Goal: Information Seeking & Learning: Learn about a topic

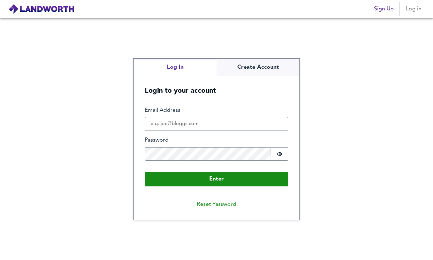
click at [172, 132] on fieldset "Enter Email Address Password Password is hidden Buffer" at bounding box center [217, 137] width 144 height 60
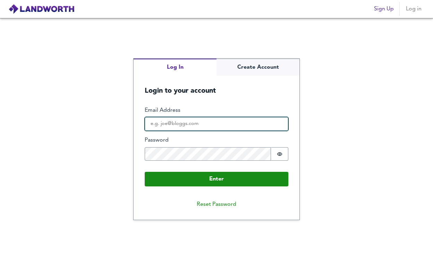
click at [172, 120] on input "Email Address" at bounding box center [217, 124] width 144 height 14
type input "[PERSON_NAME][EMAIL_ADDRESS][DOMAIN_NAME]"
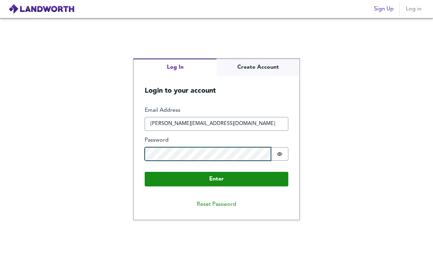
click at [145, 172] on button "Enter" at bounding box center [217, 179] width 144 height 15
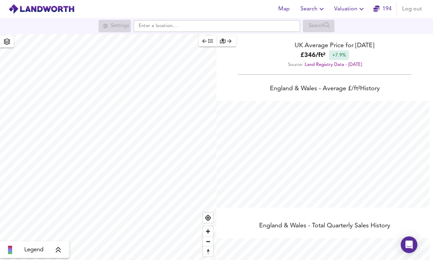
scroll to position [260, 433]
click at [212, 31] on input "text" at bounding box center [217, 26] width 167 height 12
click at [350, 11] on span "Valuation" at bounding box center [350, 9] width 32 height 10
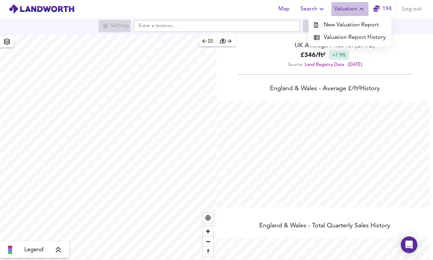
click at [350, 11] on span "Valuation" at bounding box center [350, 9] width 32 height 10
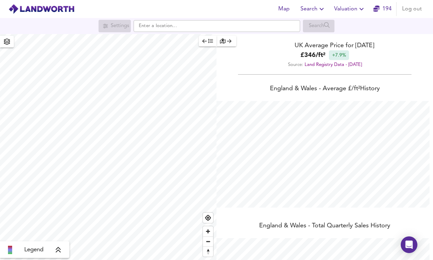
click at [317, 8] on span "Search" at bounding box center [312, 9] width 25 height 10
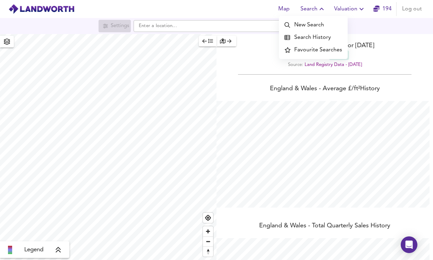
click at [309, 40] on li "Search History" at bounding box center [313, 37] width 69 height 12
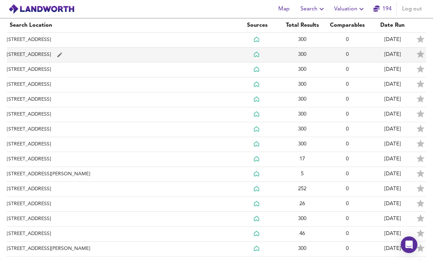
click at [48, 56] on td "[STREET_ADDRESS]" at bounding box center [121, 55] width 228 height 15
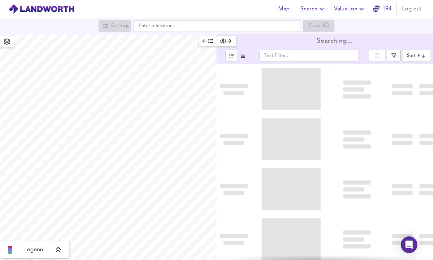
type input "bestdeal"
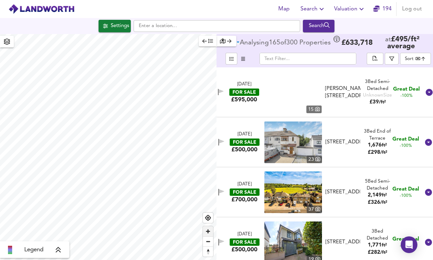
click at [211, 234] on span "Zoom in" at bounding box center [208, 231] width 10 height 10
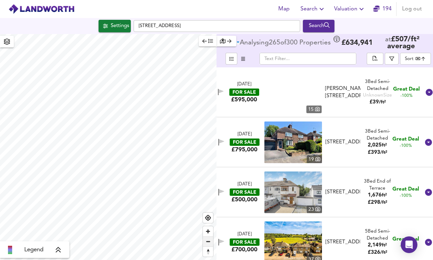
click at [208, 245] on span "Zoom out" at bounding box center [208, 242] width 10 height 10
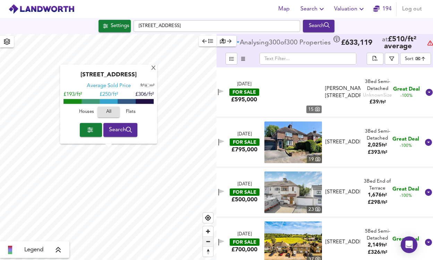
checkbox input "false"
checkbox input "true"
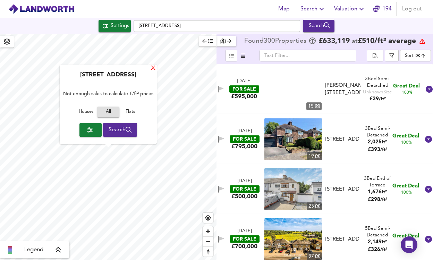
click at [154, 69] on div "X" at bounding box center [153, 68] width 6 height 7
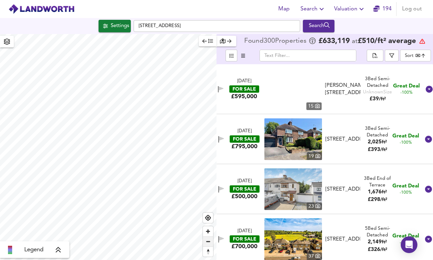
click at [210, 239] on span "Zoom out" at bounding box center [208, 242] width 10 height 10
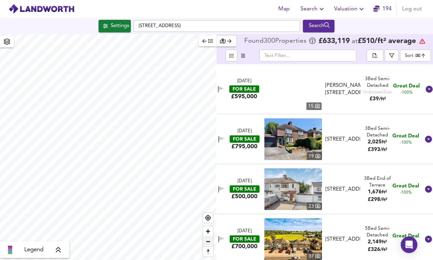
click at [210, 239] on span "Zoom out" at bounding box center [208, 242] width 10 height 10
click at [209, 230] on span "Zoom in" at bounding box center [208, 231] width 10 height 10
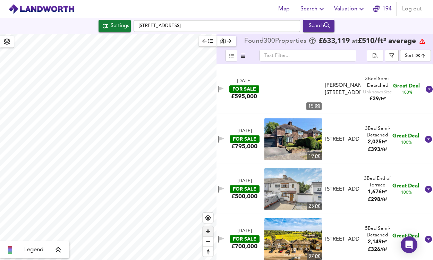
click at [209, 231] on span "Zoom in" at bounding box center [208, 231] width 10 height 10
click at [211, 241] on span "Zoom out" at bounding box center [208, 242] width 10 height 10
click at [209, 233] on span "Zoom in" at bounding box center [208, 231] width 10 height 10
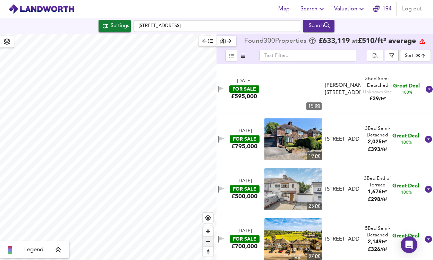
click at [211, 243] on span "Zoom out" at bounding box center [208, 242] width 10 height 10
type input "25999"
click at [119, 27] on div "Settings" at bounding box center [120, 26] width 18 height 9
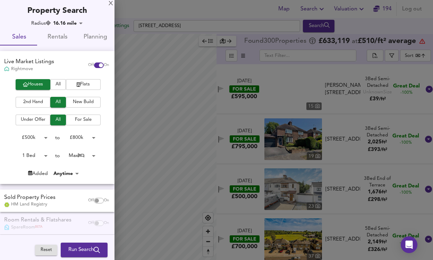
click at [92, 135] on body "Map Search Valuation 194 Log out Settings [GEOGRAPHIC_DATA] Search Legend Found…" at bounding box center [216, 130] width 433 height 260
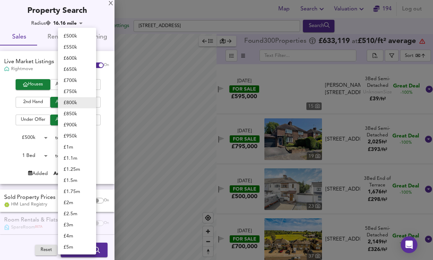
click at [9, 148] on div at bounding box center [216, 130] width 433 height 260
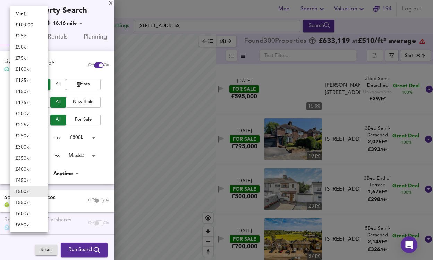
click at [43, 141] on body "Map Search Valuation 194 Log out Settings [GEOGRAPHIC_DATA] Search Legend Found…" at bounding box center [216, 130] width 433 height 260
click at [31, 34] on li "£ 25k" at bounding box center [29, 36] width 38 height 11
type input "25000"
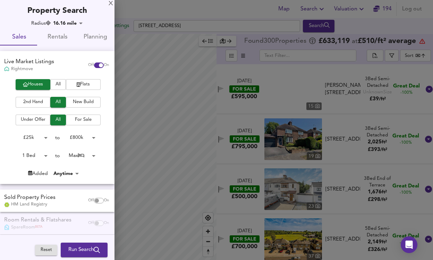
click at [72, 136] on body "Map Search Valuation 194 Log out Settings [GEOGRAPHIC_DATA] Search Legend Found…" at bounding box center [216, 130] width 433 height 260
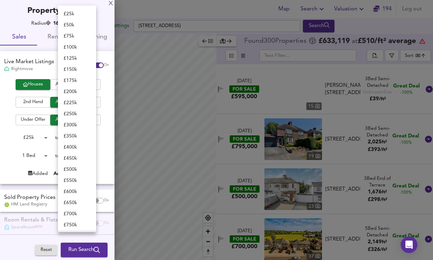
scroll to position [9, 0]
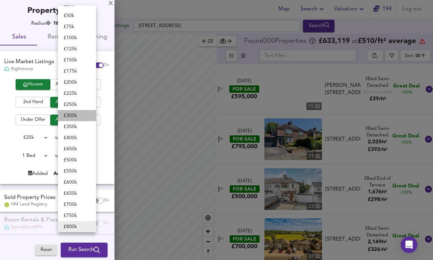
click at [77, 116] on li "£ 300k" at bounding box center [77, 115] width 38 height 11
type input "300000"
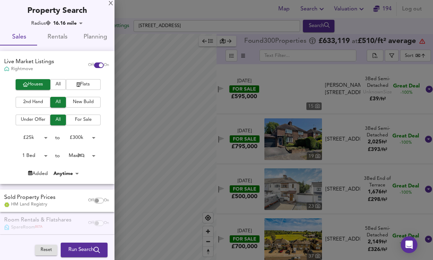
click at [40, 160] on body "Map Search Valuation 194 Log out Settings [GEOGRAPHIC_DATA] Search Legend Found…" at bounding box center [216, 130] width 433 height 260
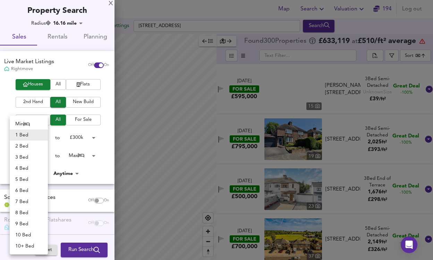
click at [23, 126] on li "Min" at bounding box center [29, 123] width 38 height 11
type input "0"
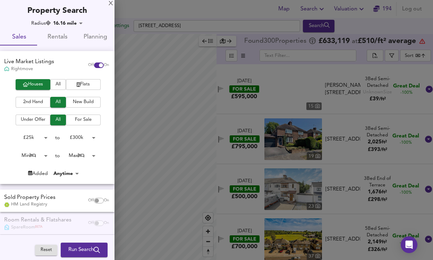
click at [80, 247] on span "Run Search" at bounding box center [84, 249] width 32 height 9
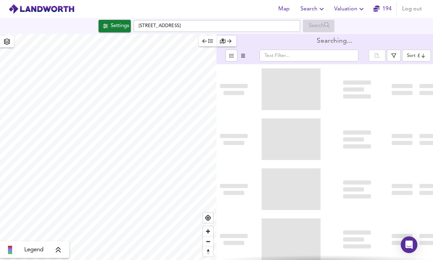
type input "bestdeal"
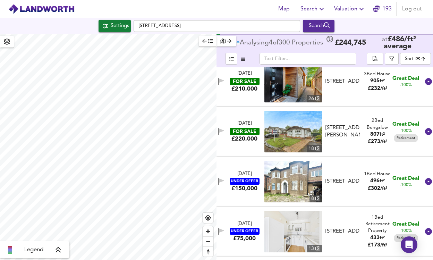
scroll to position [177, 0]
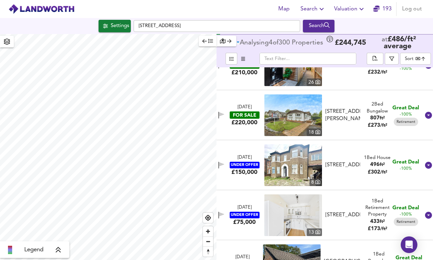
click at [281, 160] on img at bounding box center [293, 165] width 58 height 42
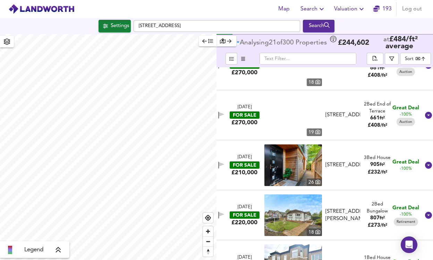
scroll to position [277, 0]
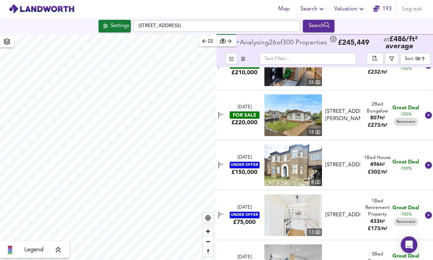
click at [119, 27] on div "Settings" at bounding box center [120, 26] width 18 height 9
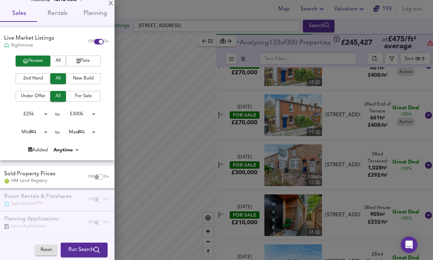
scroll to position [0, 0]
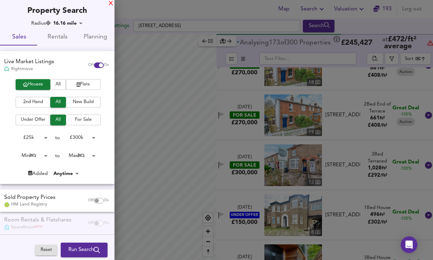
click at [109, 2] on div "X" at bounding box center [111, 3] width 5 height 5
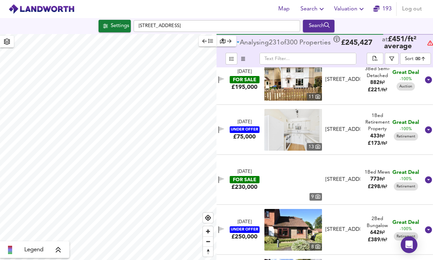
scroll to position [1202, 0]
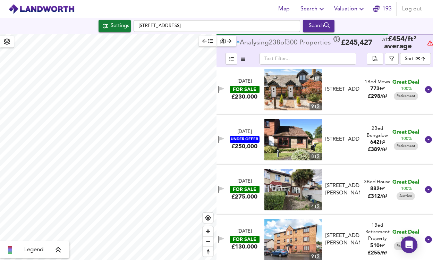
click at [413, 57] on body "Map Search Valuation [STREET_ADDRESS] Search Legend Analysing 238 of 300 Proper…" at bounding box center [216, 130] width 433 height 260
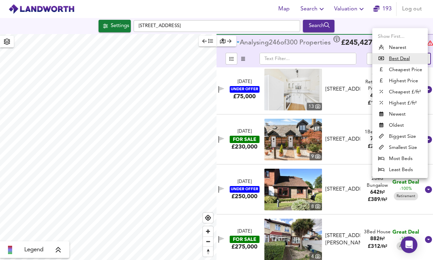
click at [352, 114] on div at bounding box center [216, 130] width 433 height 260
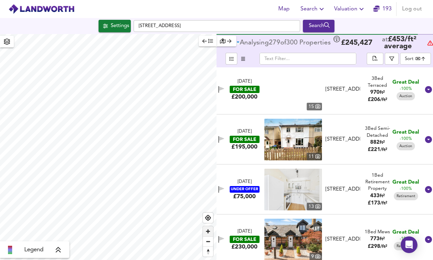
click at [209, 231] on span "Zoom in" at bounding box center [208, 231] width 10 height 10
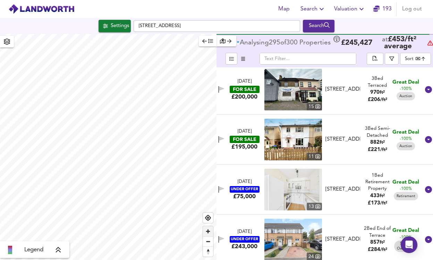
type input "18825"
click at [313, 28] on div "Search" at bounding box center [319, 26] width 28 height 9
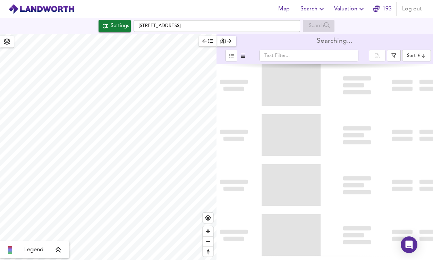
type input "bestdeal"
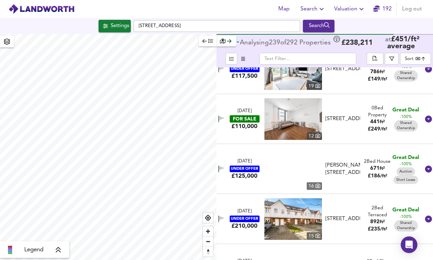
scroll to position [322, 0]
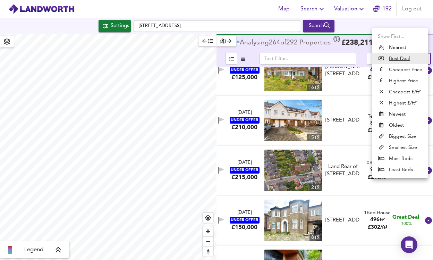
click at [414, 62] on body "Map Search Valuation 192 Log out Settings [GEOGRAPHIC_DATA] 9LN Search Legend A…" at bounding box center [216, 130] width 433 height 260
click at [430, 41] on div at bounding box center [216, 130] width 433 height 260
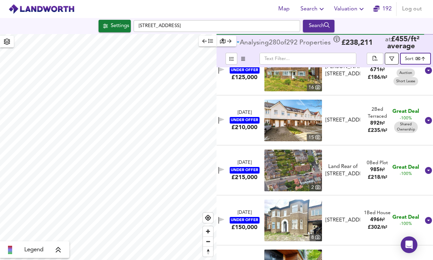
click at [392, 61] on button "button" at bounding box center [392, 59] width 14 height 12
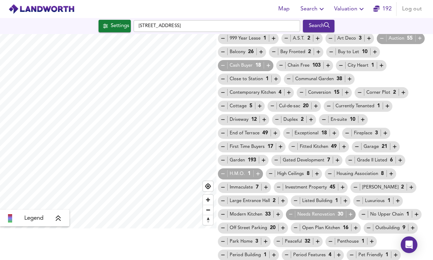
scroll to position [38, 0]
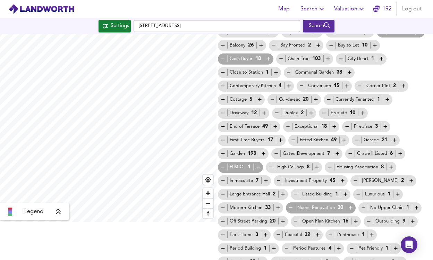
click at [292, 206] on icon "button" at bounding box center [291, 208] width 6 height 6
click at [223, 167] on icon "button" at bounding box center [223, 167] width 6 height 6
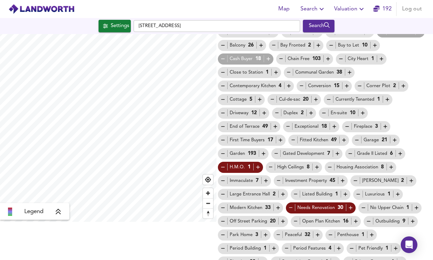
click at [233, 167] on div "H.M.O. 1" at bounding box center [240, 166] width 41 height 7
click at [350, 208] on icon "button" at bounding box center [351, 208] width 6 height 6
click at [258, 168] on icon "button" at bounding box center [258, 167] width 6 height 6
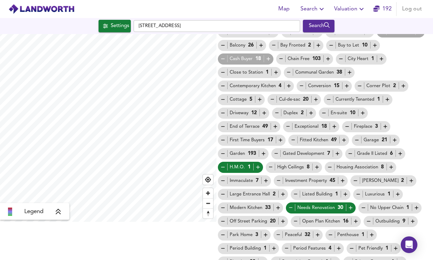
click at [258, 168] on icon "button" at bounding box center [258, 167] width 6 height 6
click at [353, 206] on icon "button" at bounding box center [351, 208] width 6 height 6
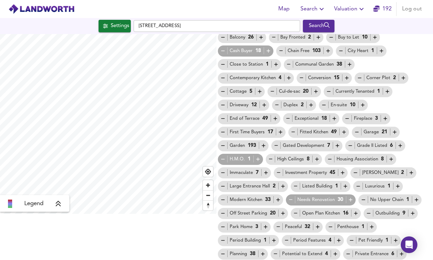
scroll to position [0, 0]
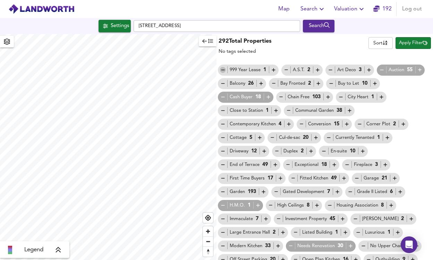
click at [225, 70] on icon "button" at bounding box center [223, 70] width 6 height 6
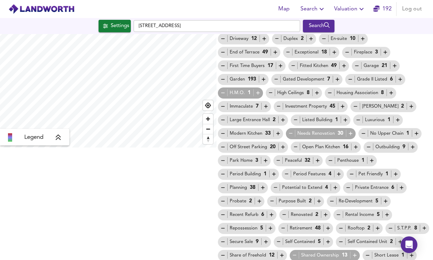
scroll to position [127, 0]
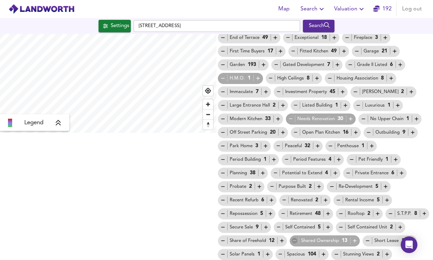
click at [296, 239] on icon "button" at bounding box center [295, 241] width 6 height 6
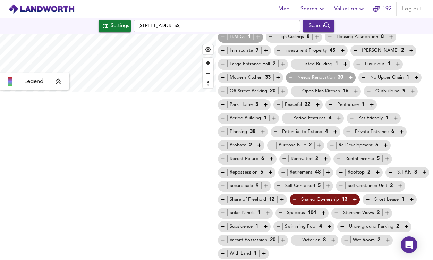
scroll to position [0, 0]
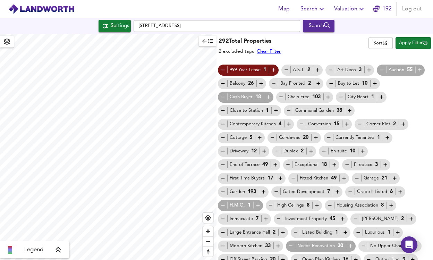
click at [415, 42] on span "Apply Filter" at bounding box center [413, 43] width 28 height 8
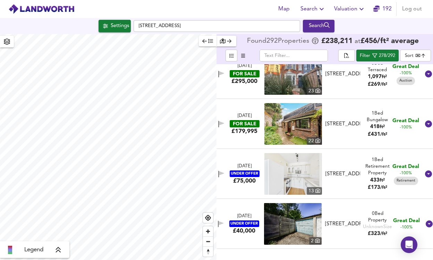
scroll to position [525, 0]
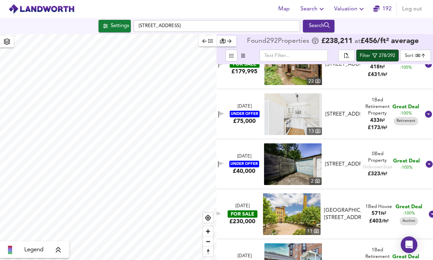
click at [381, 54] on div "278/292" at bounding box center [387, 56] width 16 height 8
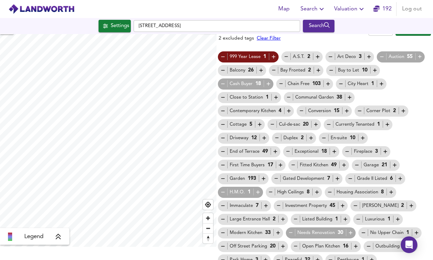
scroll to position [168, 0]
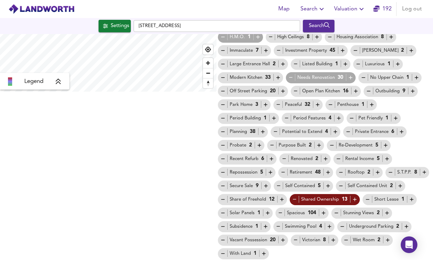
click at [284, 172] on icon "button" at bounding box center [283, 172] width 6 height 6
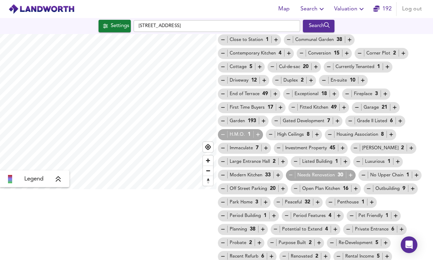
scroll to position [0, 0]
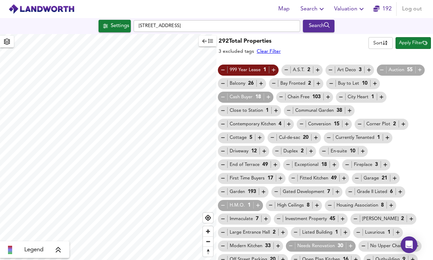
click at [411, 42] on span "Apply Filter" at bounding box center [413, 43] width 28 height 8
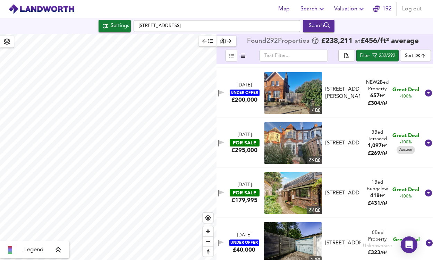
scroll to position [477, 0]
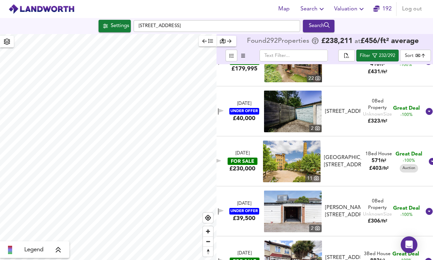
click at [414, 55] on body "Map Search Valuation 192 Log out Settings [GEOGRAPHIC_DATA] 9LN Search Legend F…" at bounding box center [216, 130] width 433 height 260
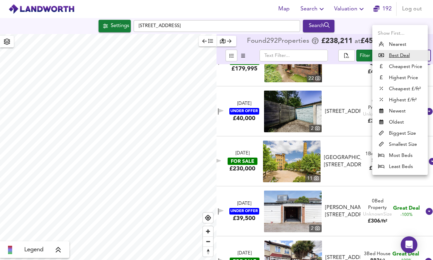
click at [344, 49] on div at bounding box center [216, 130] width 433 height 260
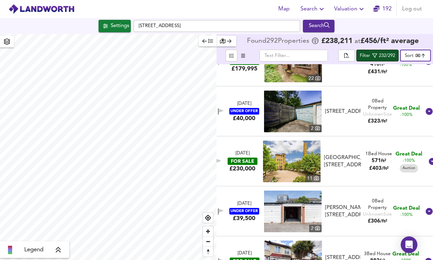
click at [373, 51] on span "Filter 232/292" at bounding box center [377, 55] width 35 height 9
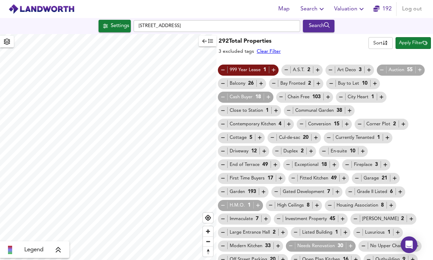
click at [382, 71] on icon "button" at bounding box center [382, 70] width 6 height 6
click at [422, 44] on span "Apply Filter" at bounding box center [413, 43] width 28 height 8
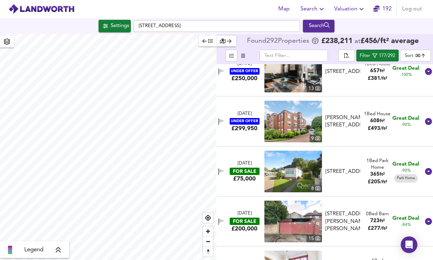
scroll to position [366, 0]
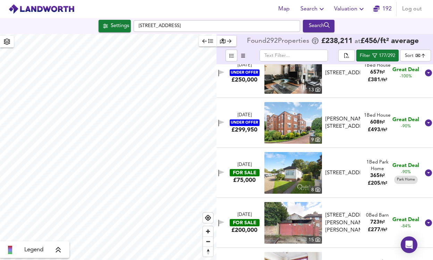
click at [298, 167] on img at bounding box center [293, 173] width 58 height 42
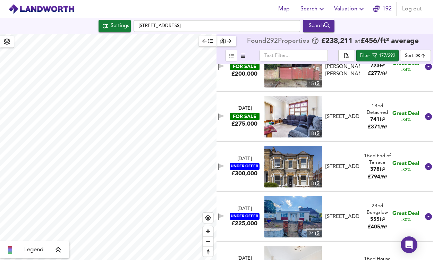
scroll to position [516, 0]
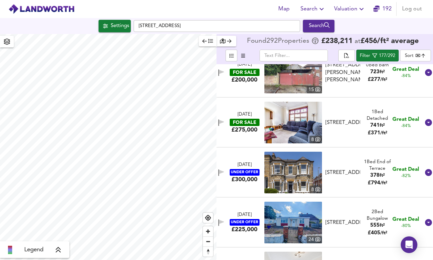
click at [301, 120] on img at bounding box center [293, 123] width 58 height 42
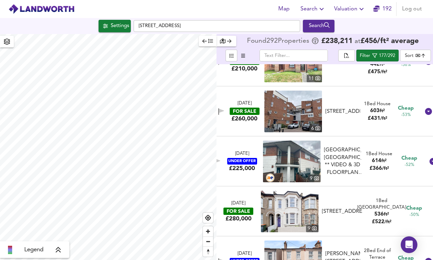
scroll to position [1364, 0]
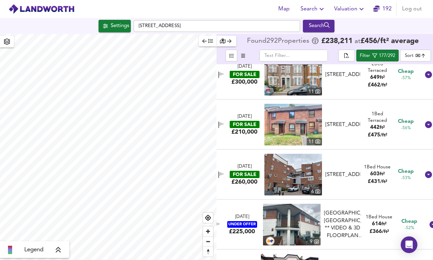
click at [401, 56] on body "Map Search Valuation 192 Log out Settings Phoenix Yard, WC1X 9LN Search Legend …" at bounding box center [216, 130] width 433 height 260
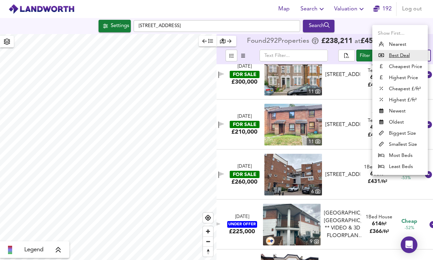
click at [403, 131] on li "Biggest Size" at bounding box center [400, 133] width 56 height 11
type input "biggest"
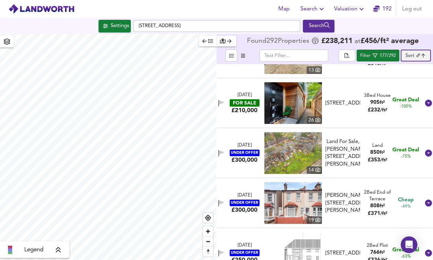
scroll to position [287, 0]
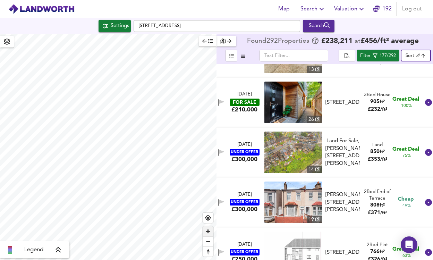
click at [210, 234] on span "Zoom in" at bounding box center [208, 231] width 10 height 10
click at [210, 232] on span "Zoom in" at bounding box center [208, 231] width 10 height 10
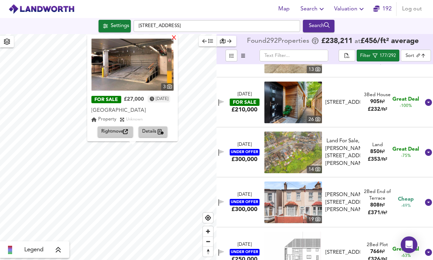
click at [177, 40] on div "X" at bounding box center [174, 38] width 6 height 7
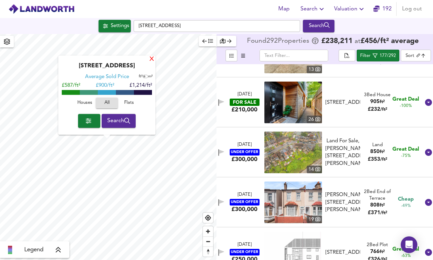
click at [151, 60] on div "X" at bounding box center [152, 59] width 6 height 7
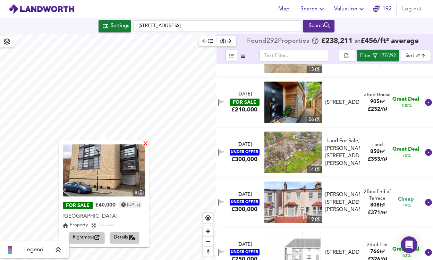
click at [149, 145] on div "X" at bounding box center [146, 144] width 6 height 7
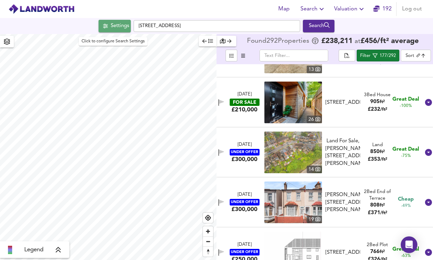
click at [112, 26] on div "Settings" at bounding box center [120, 26] width 18 height 9
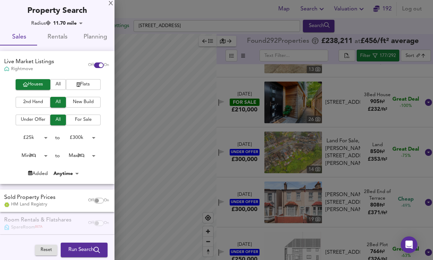
click at [70, 174] on body "Map Search Valuation 192 Log out Settings Phoenix Yard, WC1X 9LN Search Legend …" at bounding box center [216, 130] width 433 height 260
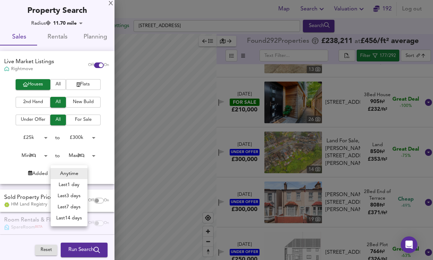
click at [77, 216] on li "Last 14 days" at bounding box center [69, 217] width 37 height 11
type input "14"
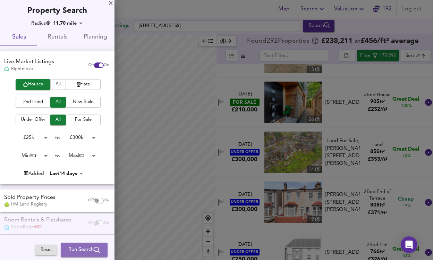
click at [81, 247] on span "Run Search" at bounding box center [84, 249] width 32 height 9
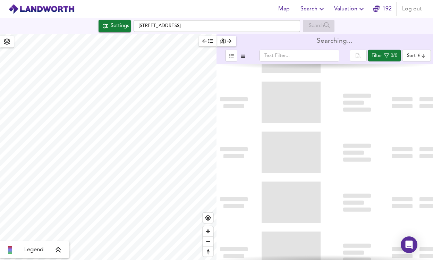
type input "bestdeal"
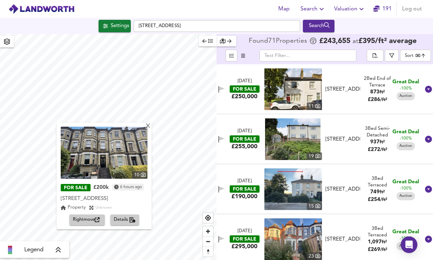
click at [138, 153] on img at bounding box center [104, 153] width 87 height 52
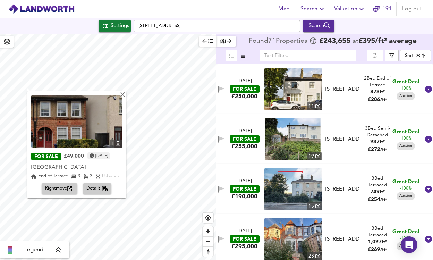
click at [80, 127] on img at bounding box center [76, 121] width 91 height 52
click at [122, 99] on img at bounding box center [76, 121] width 91 height 52
click at [125, 95] on div "X" at bounding box center [123, 95] width 6 height 7
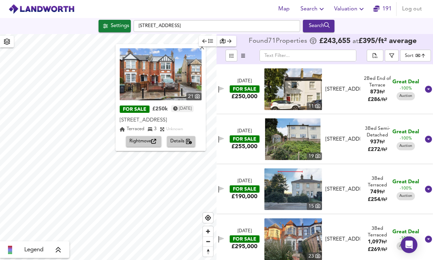
click at [164, 76] on img at bounding box center [161, 74] width 82 height 52
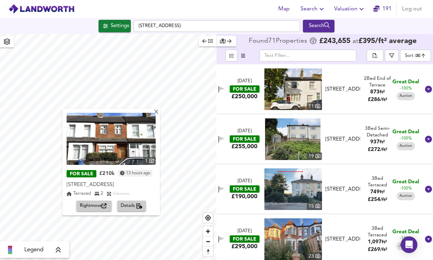
click at [136, 139] on img at bounding box center [111, 139] width 89 height 52
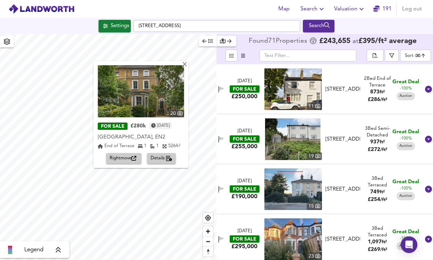
click at [153, 94] on img at bounding box center [141, 91] width 86 height 52
click at [183, 65] on div "X" at bounding box center [184, 65] width 6 height 7
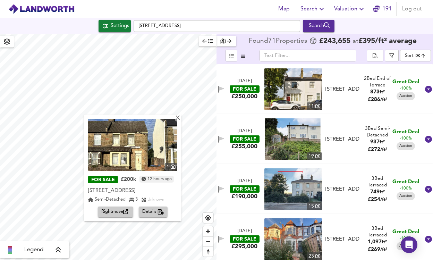
click at [132, 150] on img at bounding box center [132, 145] width 89 height 52
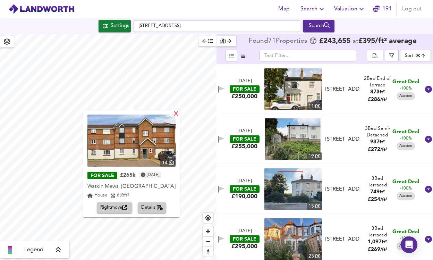
click at [174, 112] on div "X" at bounding box center [176, 114] width 6 height 7
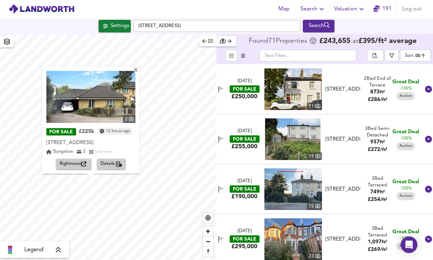
click at [107, 104] on img at bounding box center [90, 97] width 89 height 52
click at [139, 70] on div "X" at bounding box center [136, 70] width 6 height 7
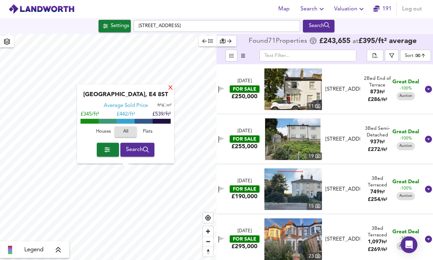
click at [171, 88] on div "X" at bounding box center [171, 88] width 6 height 7
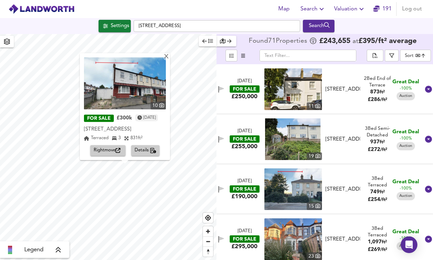
click at [144, 88] on img at bounding box center [125, 83] width 82 height 52
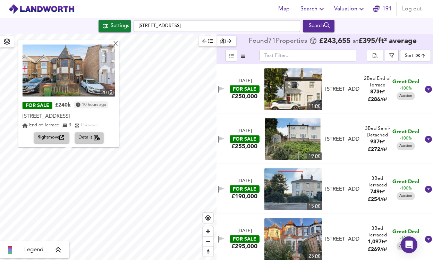
click at [53, 136] on span "Rightmove" at bounding box center [51, 138] width 28 height 8
click at [409, 53] on body "Map Search Valuation 191 Log out Settings Phoenix Yard, WC1X 9LN Search X 20 FO…" at bounding box center [216, 130] width 433 height 260
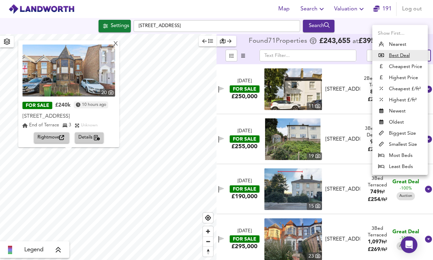
click at [345, 46] on div at bounding box center [216, 130] width 433 height 260
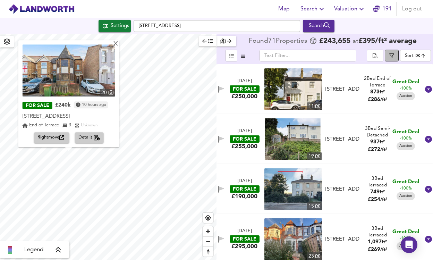
click at [387, 54] on button "button" at bounding box center [392, 56] width 14 height 12
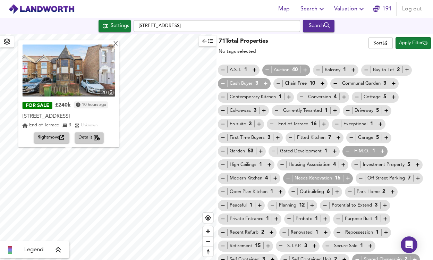
click at [266, 70] on icon "button" at bounding box center [266, 70] width 3 height 0
click at [405, 39] on span "Apply Filter" at bounding box center [413, 43] width 28 height 8
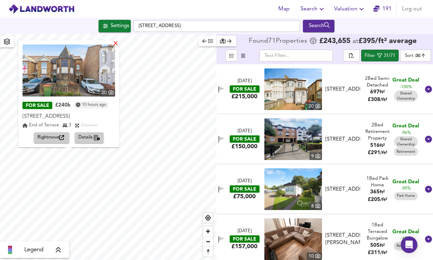
click at [118, 43] on div "X" at bounding box center [115, 44] width 6 height 7
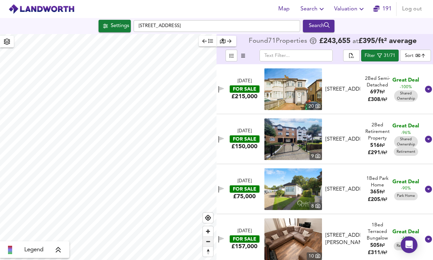
click at [207, 243] on span "Zoom out" at bounding box center [208, 242] width 10 height 10
click at [207, 228] on span "Zoom in" at bounding box center [208, 231] width 10 height 10
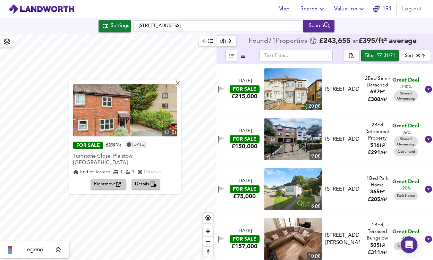
click at [144, 114] on img at bounding box center [125, 110] width 104 height 52
click at [178, 85] on div "X" at bounding box center [178, 84] width 6 height 7
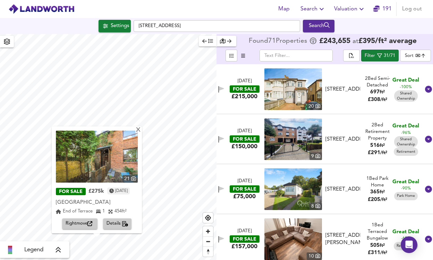
click at [104, 155] on img at bounding box center [97, 156] width 82 height 52
click at [126, 224] on icon "button" at bounding box center [125, 224] width 6 height 6
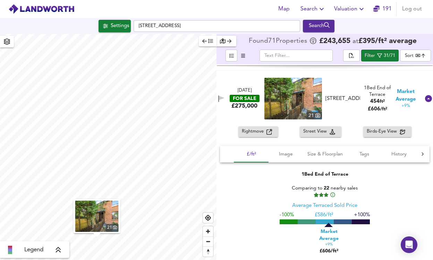
scroll to position [749, 0]
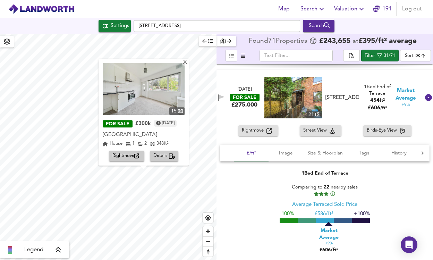
click at [168, 158] on span "Details" at bounding box center [164, 156] width 22 height 8
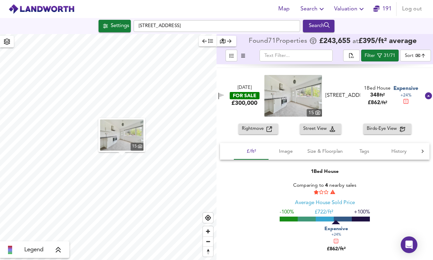
scroll to position [956, 0]
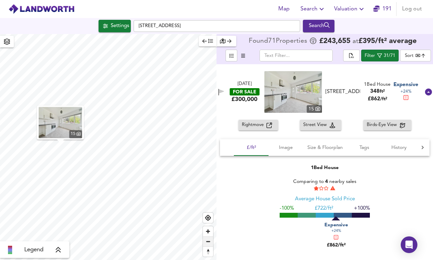
click at [206, 240] on span "Zoom out" at bounding box center [208, 242] width 10 height 10
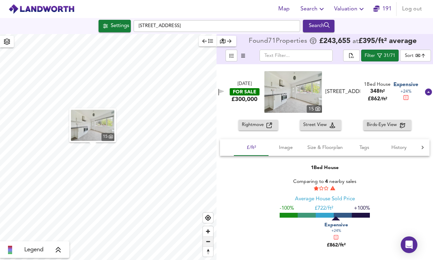
click at [206, 240] on span "Zoom out" at bounding box center [208, 242] width 10 height 10
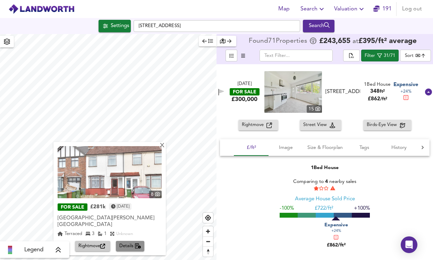
click at [141, 243] on icon "button" at bounding box center [138, 246] width 6 height 6
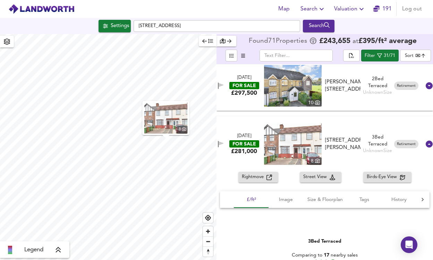
scroll to position [1662, 0]
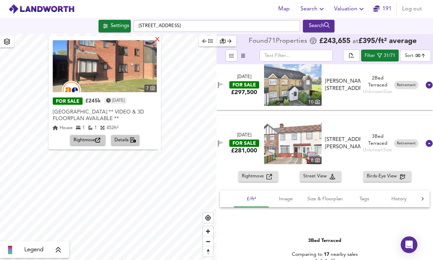
click at [160, 40] on div "X" at bounding box center [157, 39] width 6 height 7
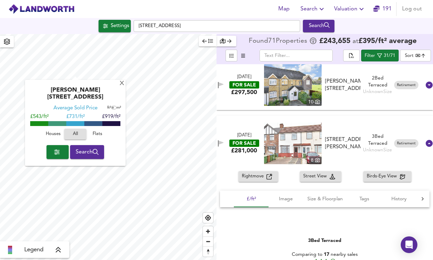
click at [123, 86] on div "Norman Road, E11 4RJ Average Sold Price ft² m² £543/ft² £ 731/ft² £919/ft² Hous…" at bounding box center [75, 123] width 101 height 86
click at [120, 85] on div "X" at bounding box center [122, 83] width 6 height 7
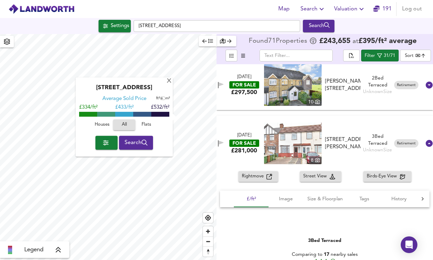
click at [169, 77] on div "Versailles Road, RM9 6GF Average Sold Price ft² m² £334/ft² £ 433/ft² £532/ft² …" at bounding box center [124, 116] width 97 height 79
click at [169, 80] on div "X" at bounding box center [169, 81] width 6 height 7
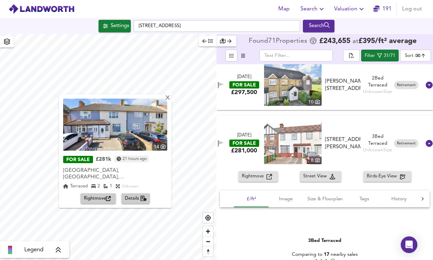
click at [142, 193] on button "Details" at bounding box center [135, 198] width 29 height 11
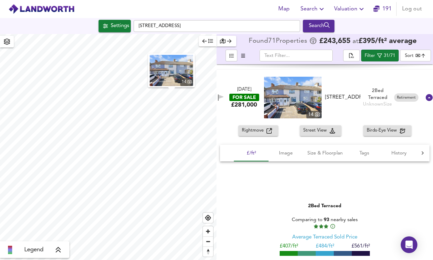
scroll to position [1358, 0]
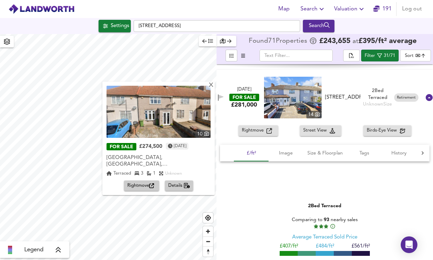
click at [174, 182] on span "Details" at bounding box center [179, 186] width 22 height 8
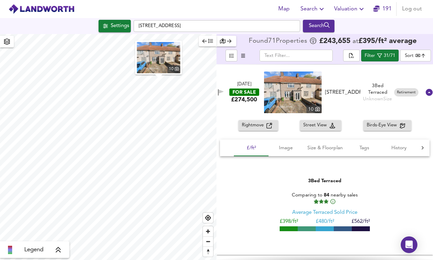
scroll to position [1598, 0]
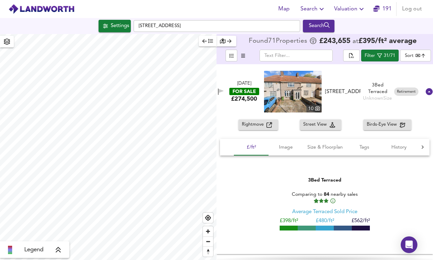
click at [193, 31] on div "Map Search Valuation 191 Log out Settings Phoenix Yard, WC1X 9LN Search 10 Lege…" at bounding box center [216, 130] width 433 height 260
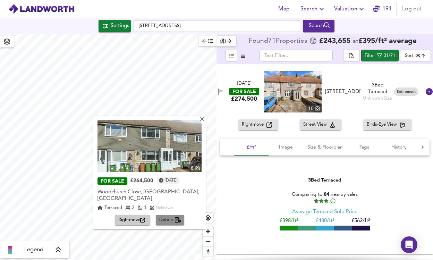
click at [170, 216] on span "Details" at bounding box center [170, 220] width 22 height 8
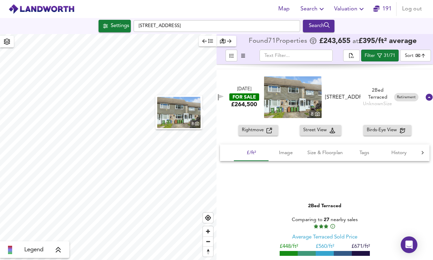
scroll to position [1485, 0]
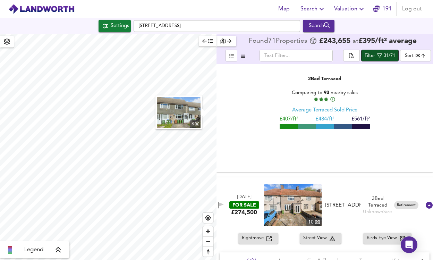
click at [385, 56] on div "31/71" at bounding box center [389, 56] width 11 height 8
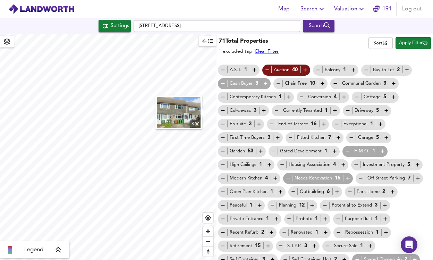
scroll to position [33, 0]
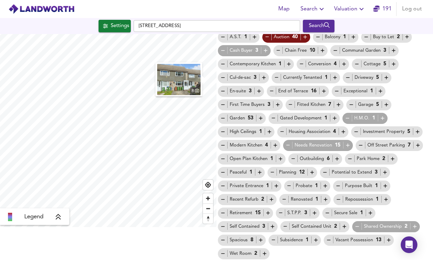
click at [224, 214] on icon "button" at bounding box center [223, 213] width 6 height 6
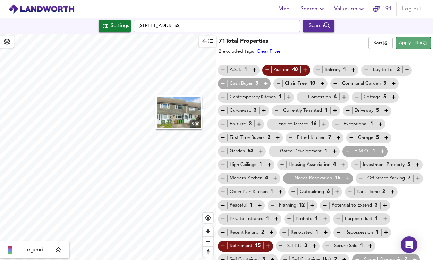
click at [409, 42] on span "Apply Filter" at bounding box center [413, 43] width 28 height 8
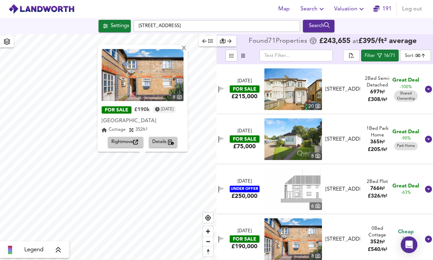
click at [124, 144] on span "Rightmove" at bounding box center [125, 142] width 28 height 8
click at [171, 146] on button "Details" at bounding box center [163, 142] width 29 height 11
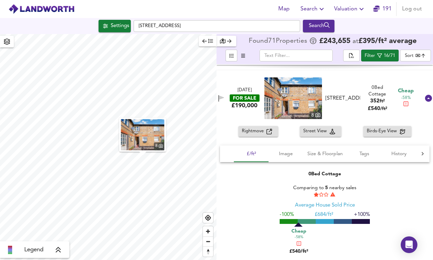
scroll to position [150, 0]
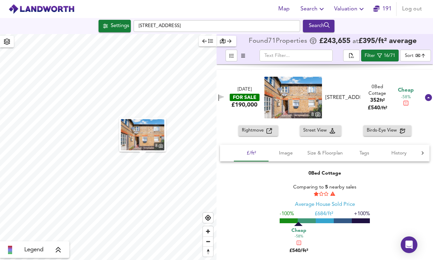
click at [252, 132] on span "Rightmove" at bounding box center [254, 131] width 25 height 8
